Goal: Find specific fact: Find specific fact

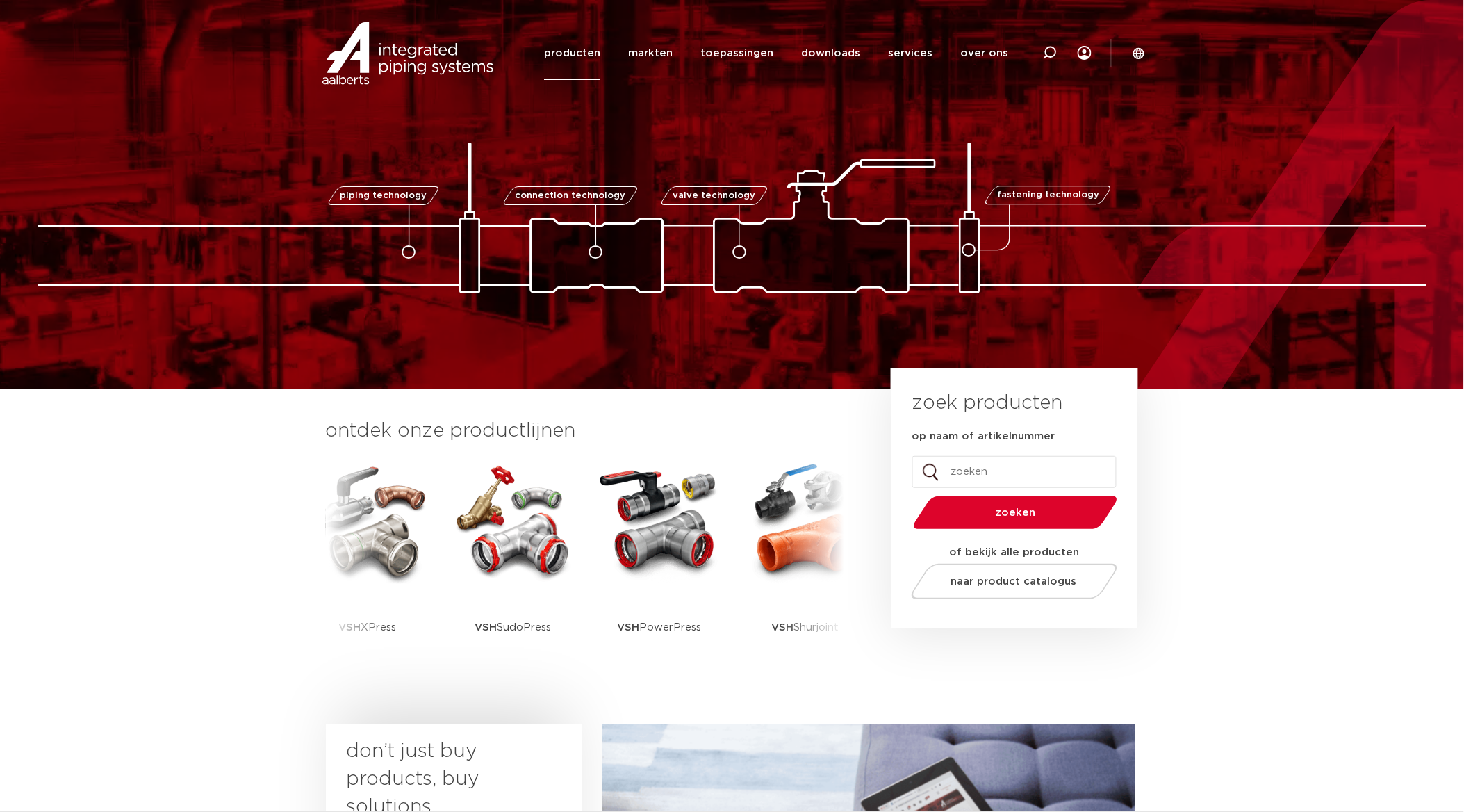
click at [600, 58] on link "producten" at bounding box center [572, 54] width 57 height 54
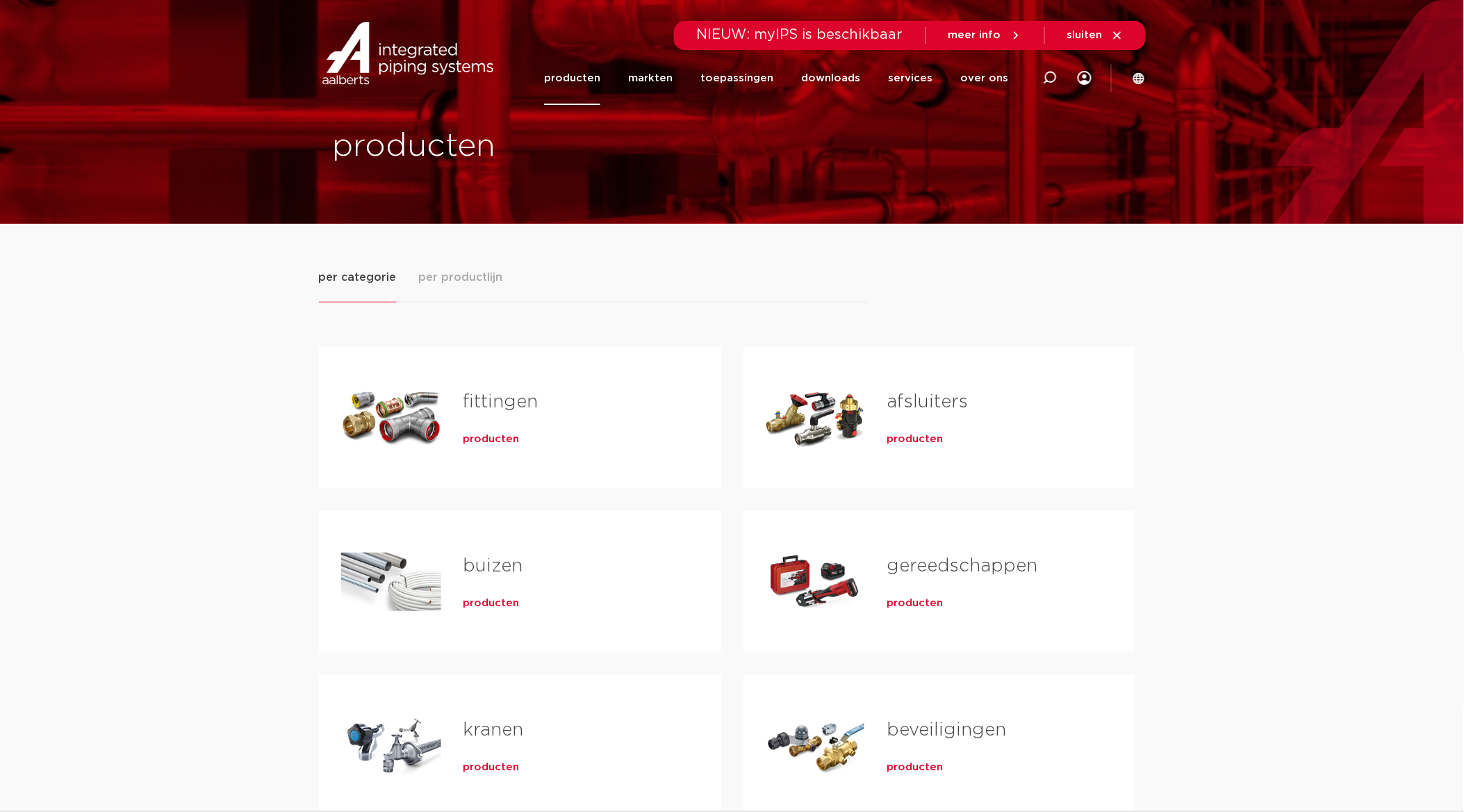
click at [478, 282] on span "per productlijn" at bounding box center [461, 276] width 84 height 16
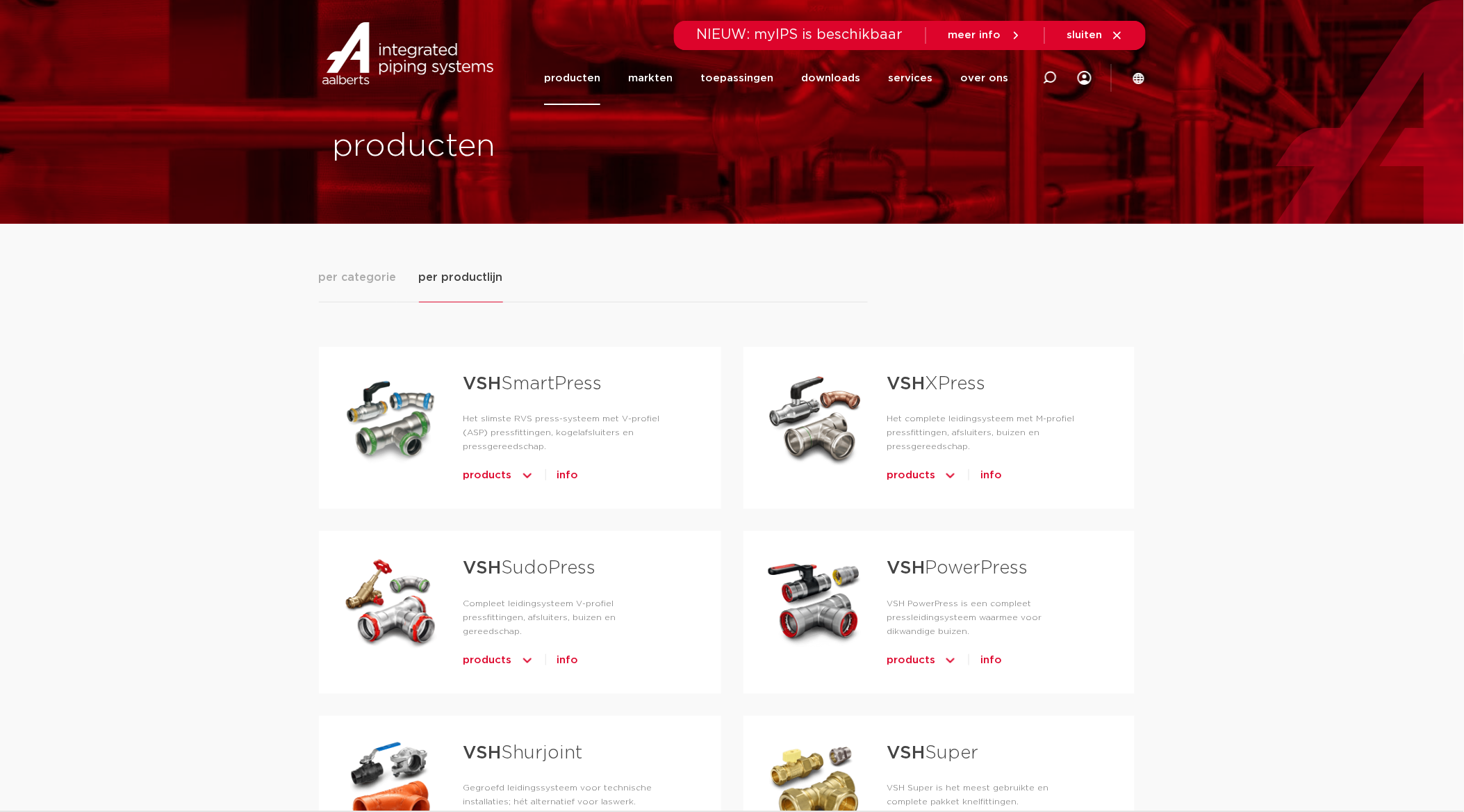
click at [494, 464] on span "products" at bounding box center [487, 475] width 49 height 22
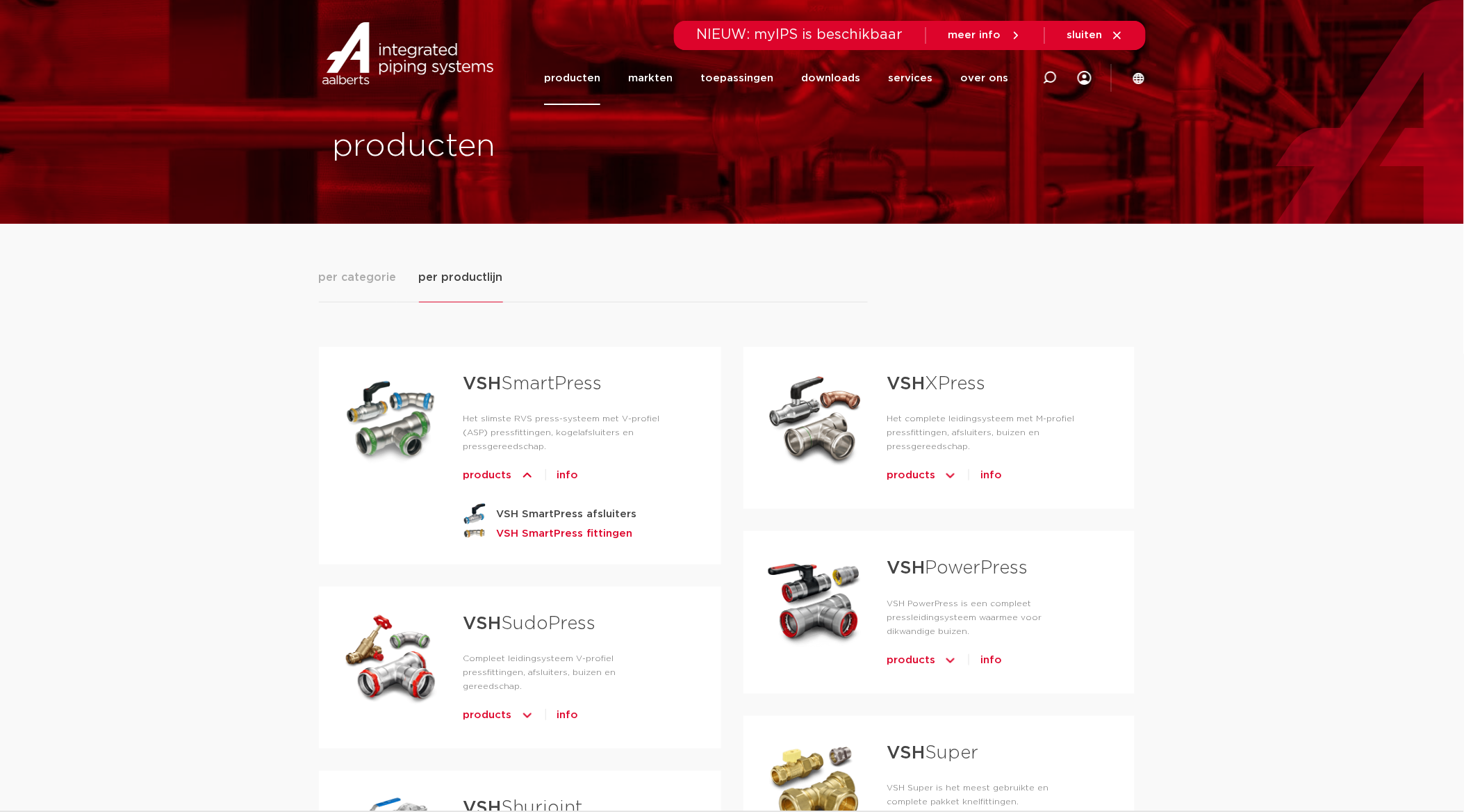
click at [539, 524] on strong "VSH SmartPress fittingen" at bounding box center [565, 533] width 136 height 17
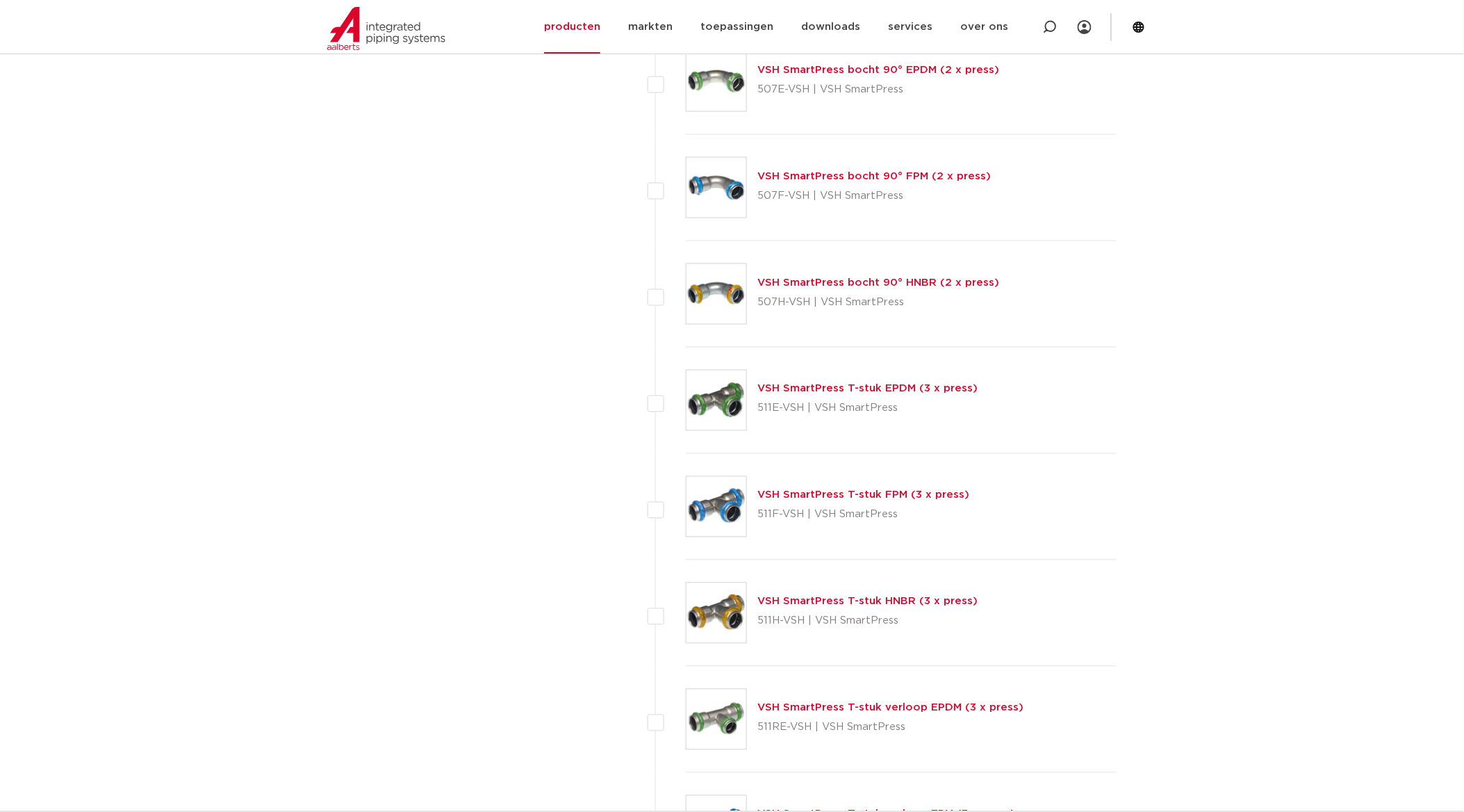
scroll to position [2582, 0]
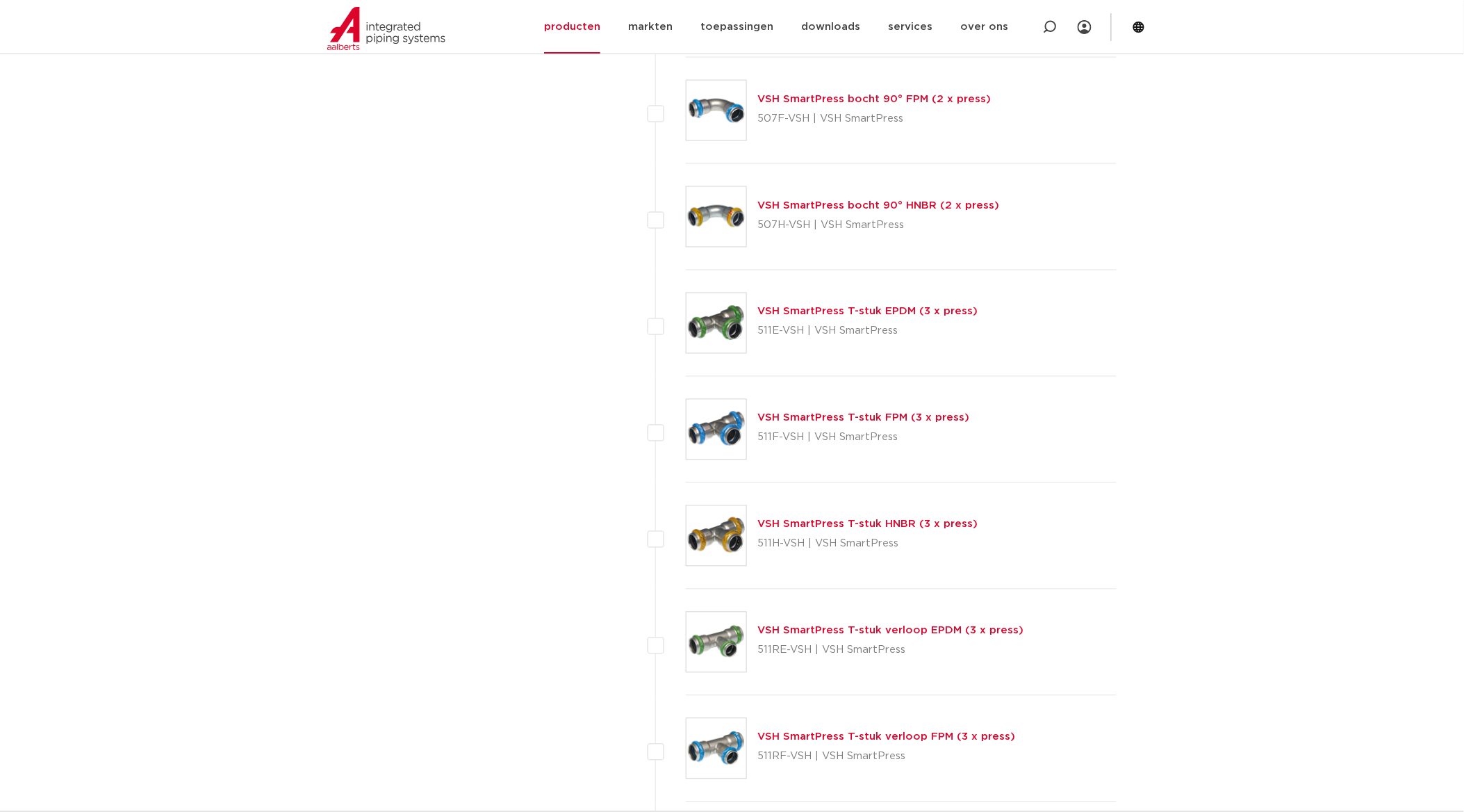
click at [864, 633] on link "VSH SmartPress T-stuk verloop EPDM (3 x press)" at bounding box center [892, 630] width 267 height 11
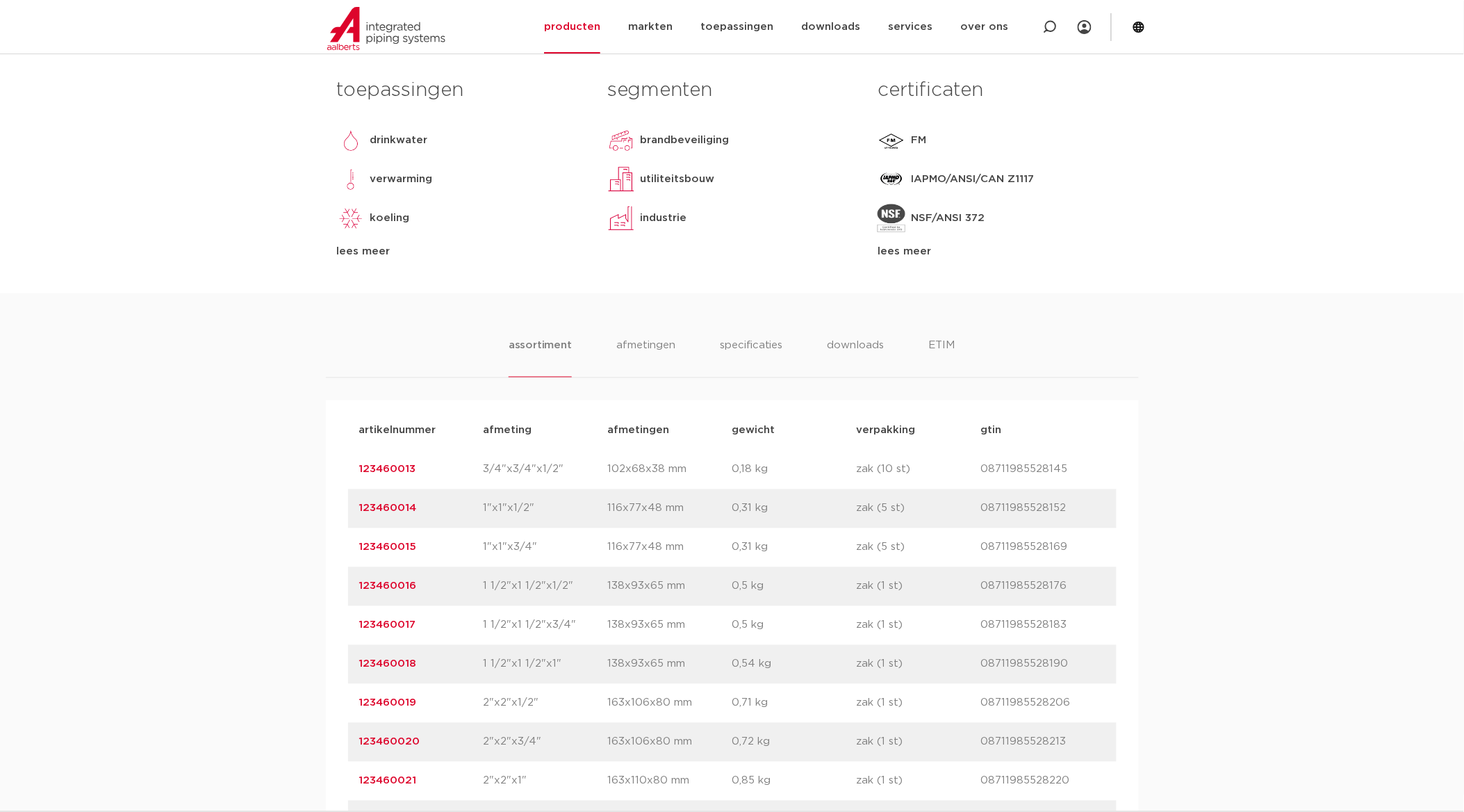
scroll to position [617, 0]
click at [397, 587] on link "123460016" at bounding box center [388, 587] width 58 height 11
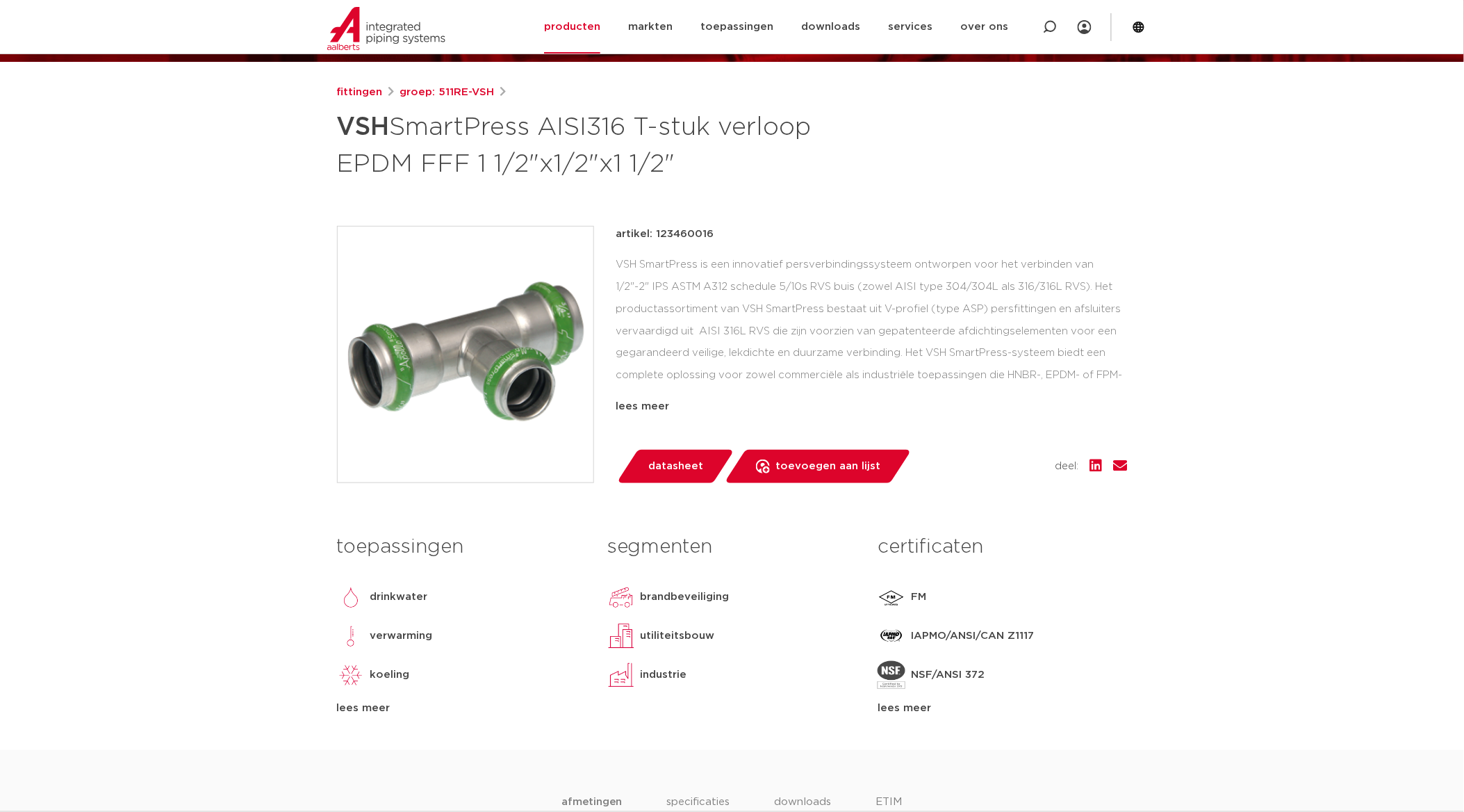
scroll to position [154, 0]
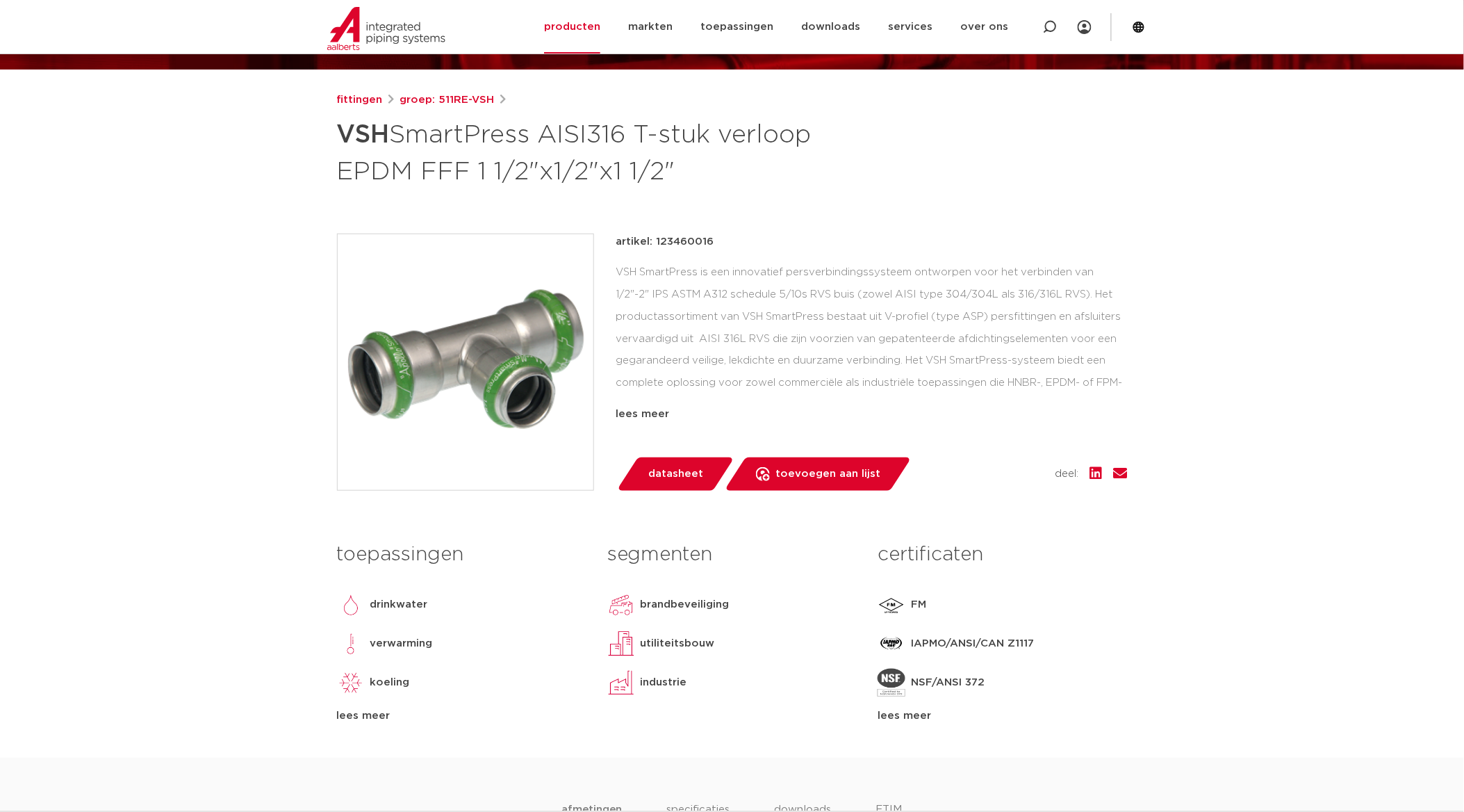
drag, startPoint x: 655, startPoint y: 244, endPoint x: 730, endPoint y: 233, distance: 75.8
click at [729, 234] on div "artikel: 123460016" at bounding box center [871, 242] width 511 height 16
copy p "123460016"
